Goal: Task Accomplishment & Management: Use online tool/utility

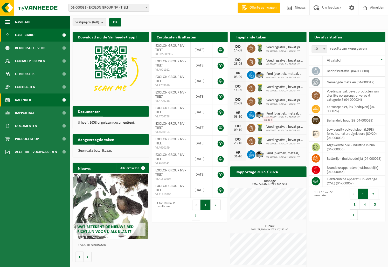
click at [27, 100] on span "Kalender" at bounding box center [23, 99] width 16 height 13
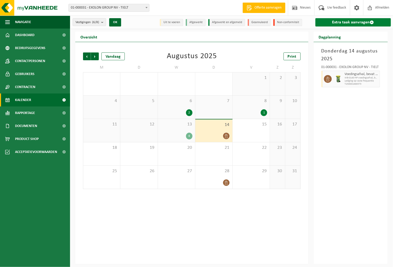
click at [350, 21] on link "Extra taak aanvragen" at bounding box center [352, 22] width 75 height 8
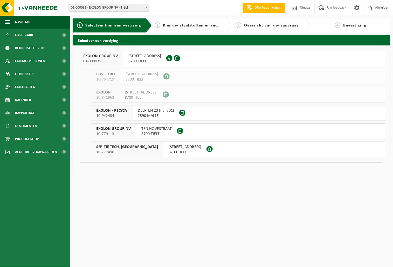
click at [98, 54] on span "EXOLON GROUP NV" at bounding box center [100, 55] width 34 height 5
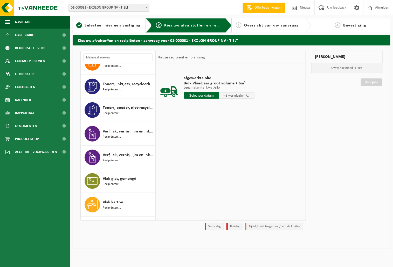
scroll to position [978, 0]
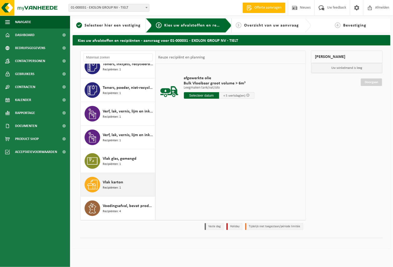
click at [115, 188] on span "Recipiënten: 1" at bounding box center [112, 187] width 18 height 5
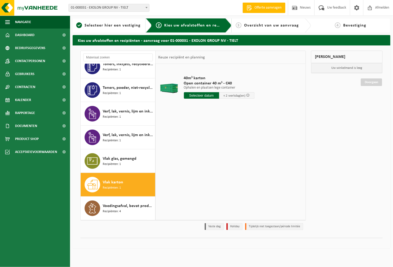
click at [198, 96] on input "text" at bounding box center [201, 95] width 35 height 6
click at [189, 147] on div "18" at bounding box center [188, 149] width 9 height 8
type input "Van 2025-08-18"
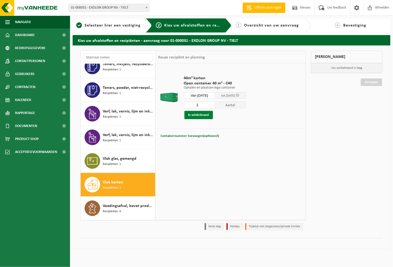
click at [200, 113] on button "In winkelmand" at bounding box center [198, 115] width 29 height 8
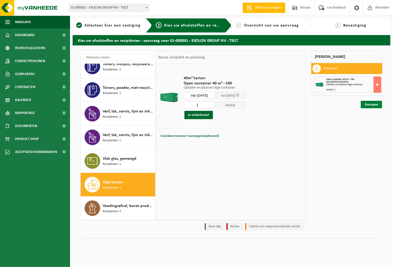
click at [375, 103] on link "Doorgaan" at bounding box center [371, 105] width 21 height 8
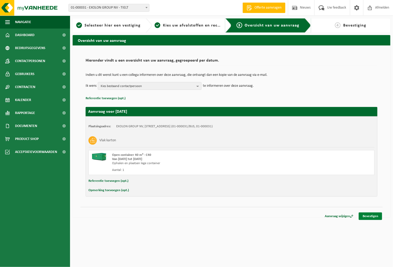
click at [368, 213] on link "Bevestigen" at bounding box center [370, 216] width 23 height 8
click at [368, 215] on link "Bevestigen" at bounding box center [370, 216] width 23 height 8
click at [370, 215] on link "Bevestigen" at bounding box center [370, 216] width 23 height 8
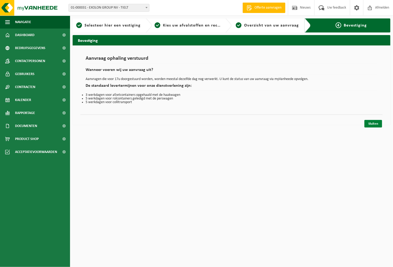
click at [377, 125] on link "Sluiten" at bounding box center [373, 124] width 18 height 8
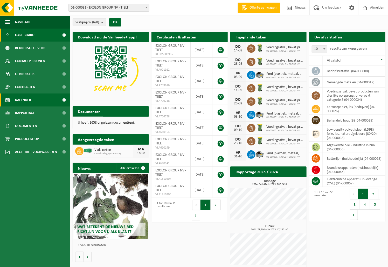
click at [37, 98] on link "Kalender" at bounding box center [35, 99] width 70 height 13
